Goal: Navigation & Orientation: Find specific page/section

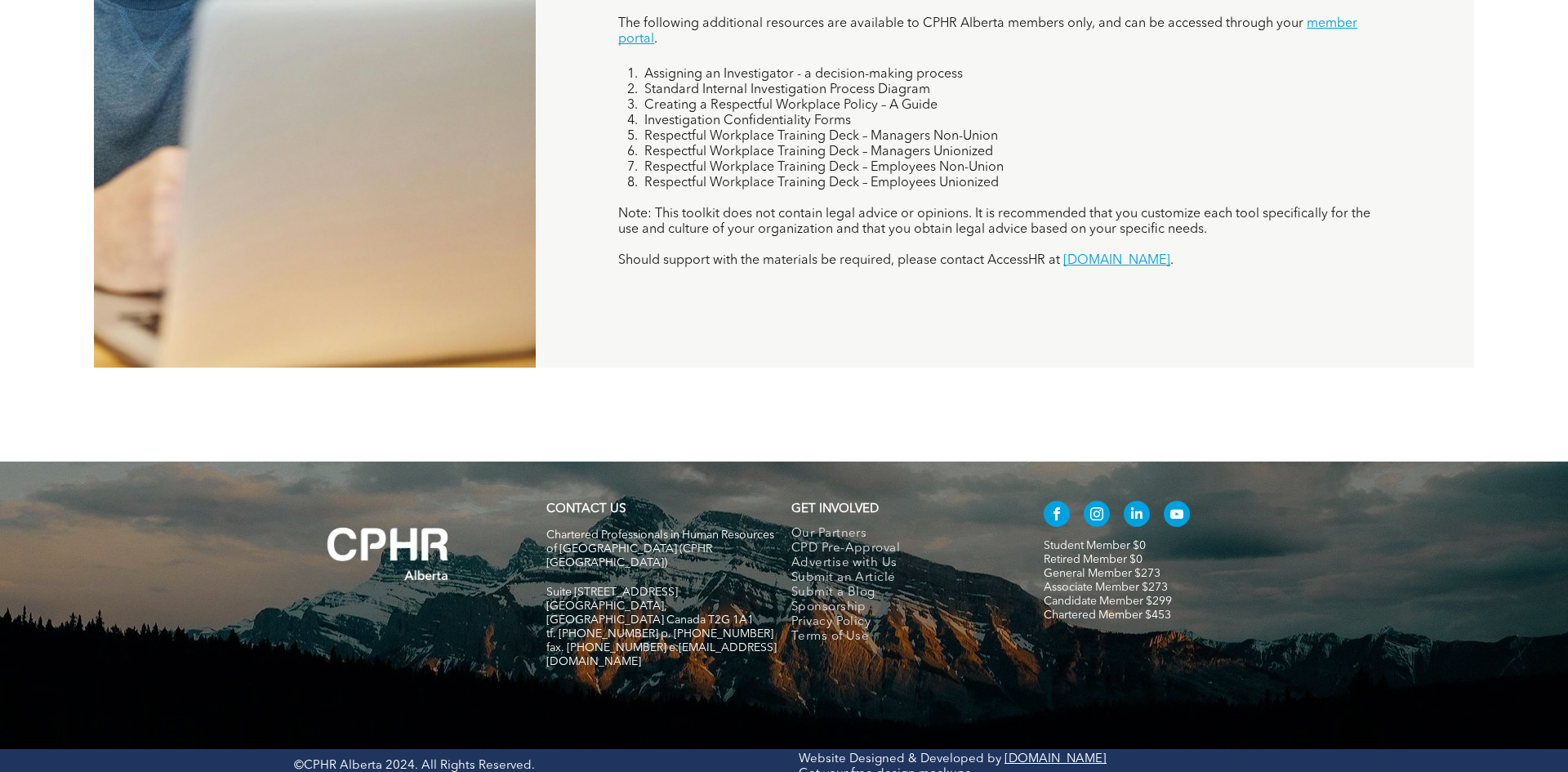
scroll to position [1510, 0]
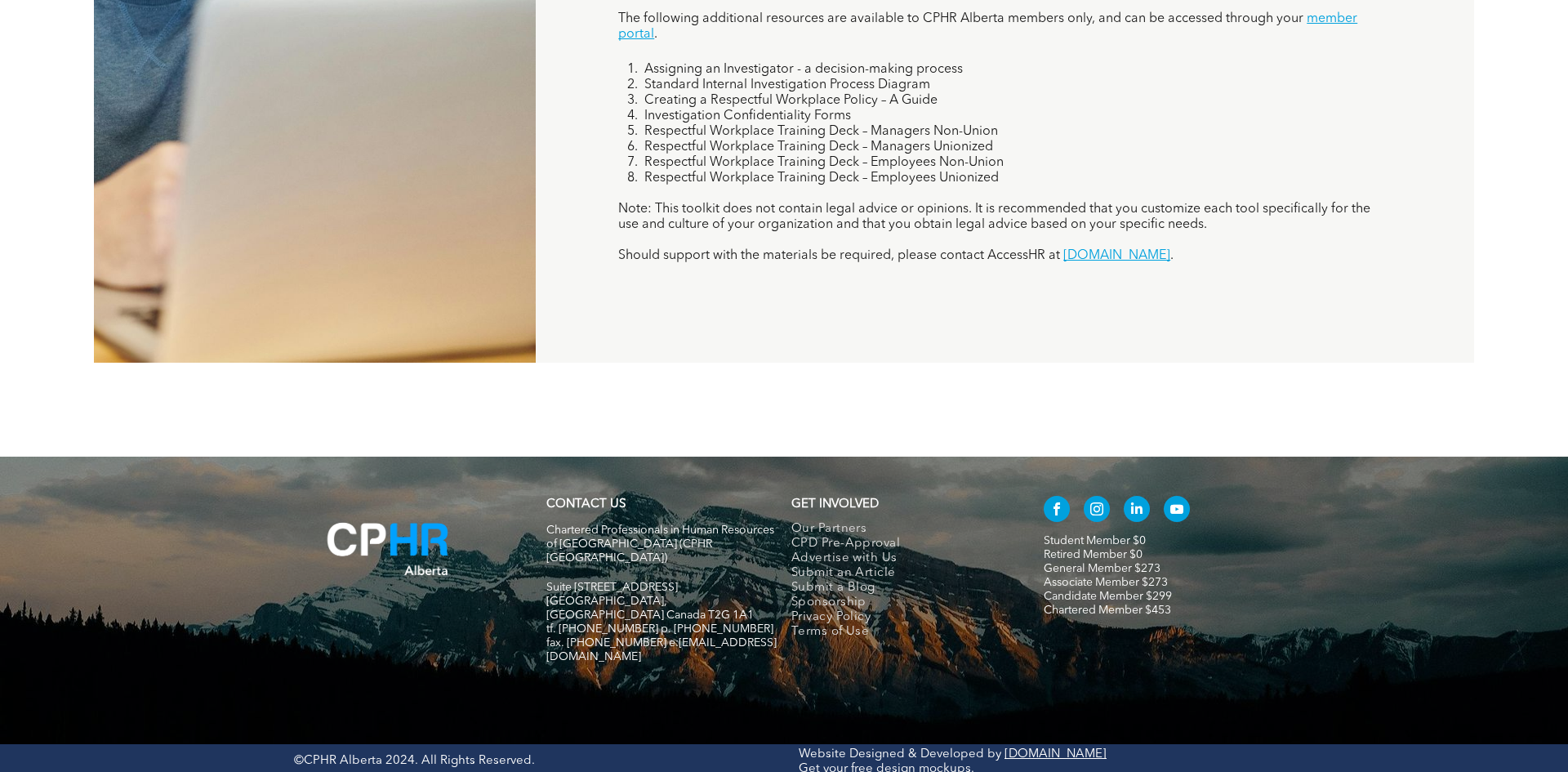
click at [399, 552] on img at bounding box center [388, 548] width 187 height 119
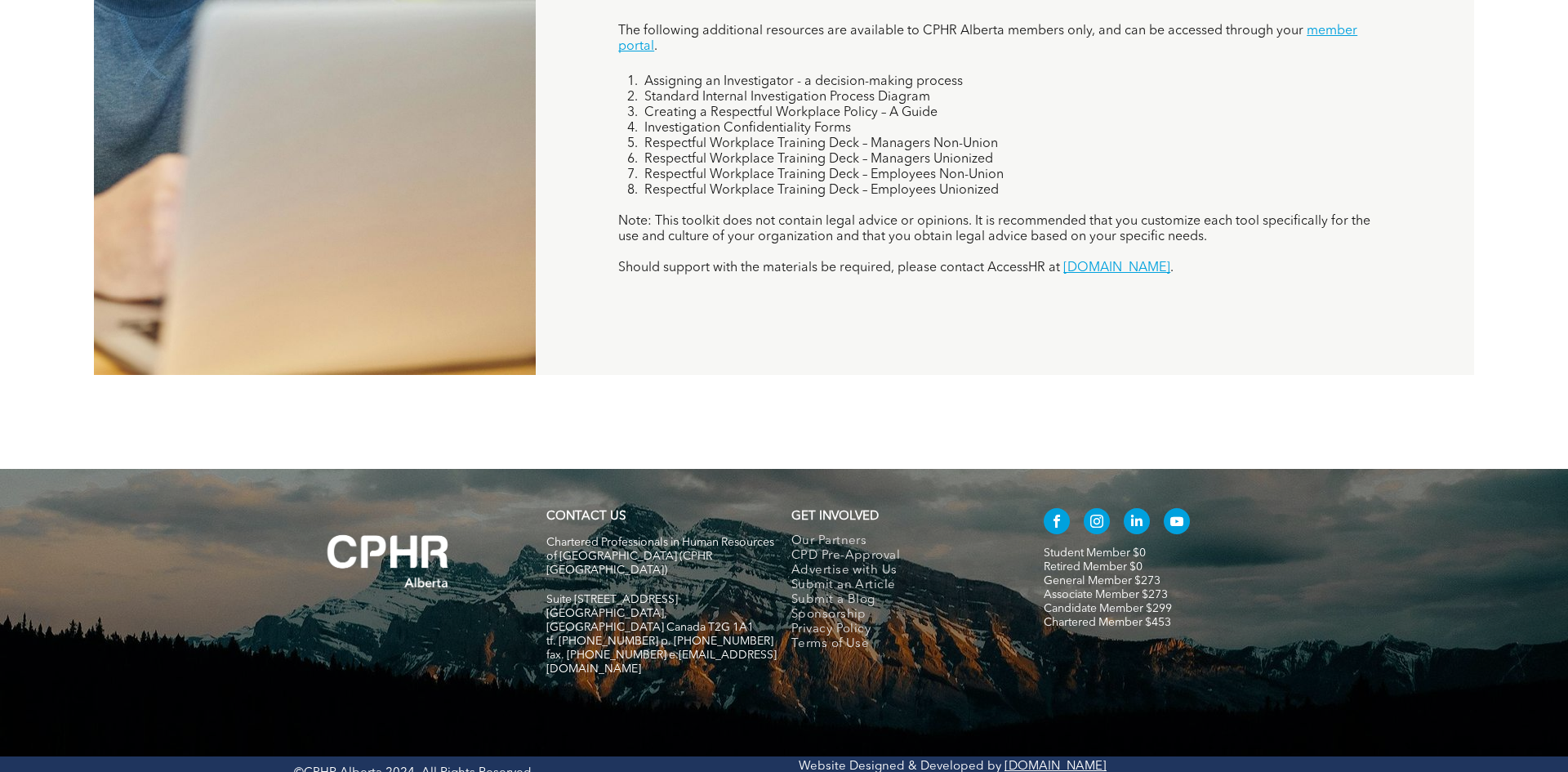
scroll to position [1494, 0]
